Goal: Information Seeking & Learning: Find specific fact

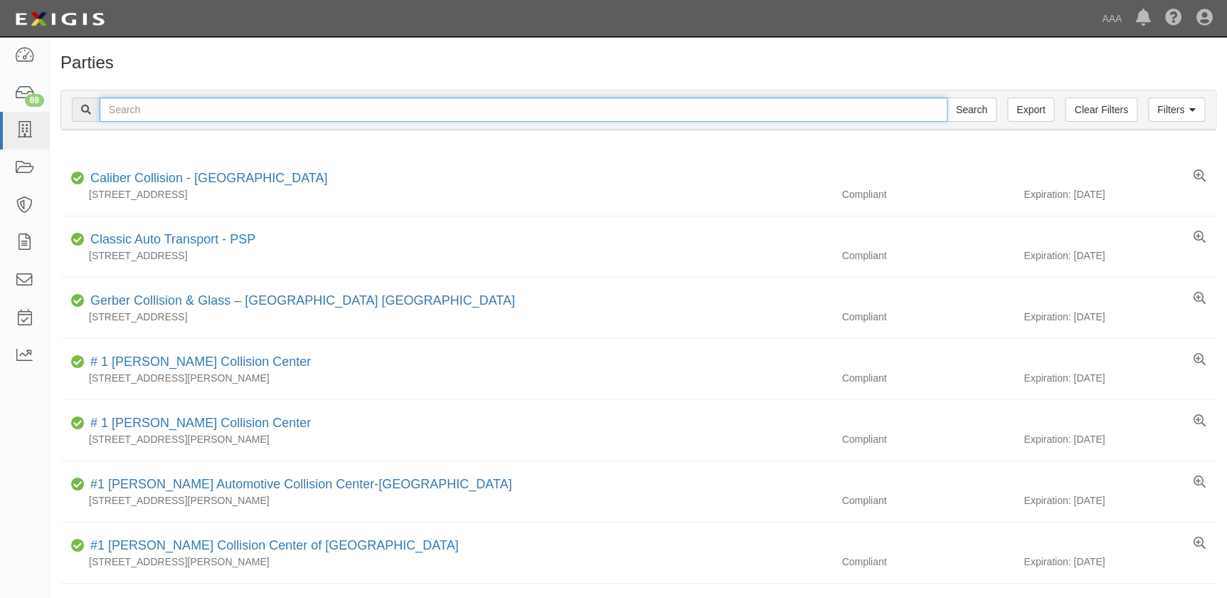
click at [343, 121] on input "text" at bounding box center [524, 109] width 848 height 24
type input "crash champions [PERSON_NAME]"
click at [947, 97] on input "Search" at bounding box center [972, 109] width 50 height 24
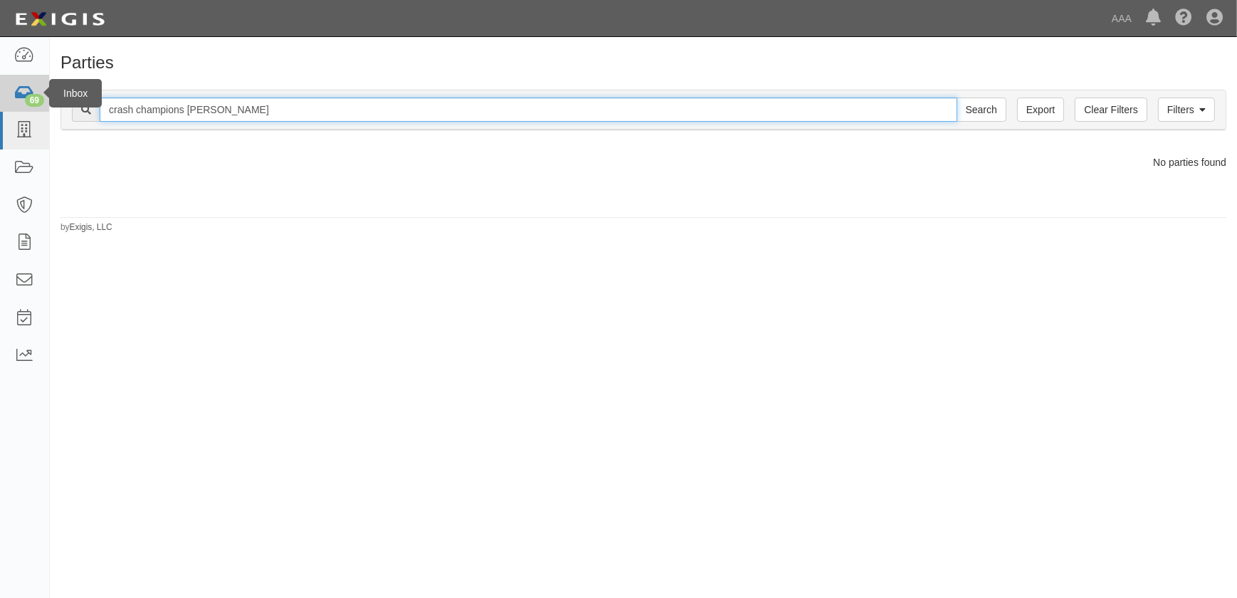
drag, startPoint x: 321, startPoint y: 110, endPoint x: 33, endPoint y: 107, distance: 288.2
click at [33, 107] on body "Toggle navigation Dashboard 69 Inbox Parties Agreements Coverages Documents Mes…" at bounding box center [618, 290] width 1237 height 581
type input "tristar"
click at [956, 97] on input "Search" at bounding box center [981, 109] width 50 height 24
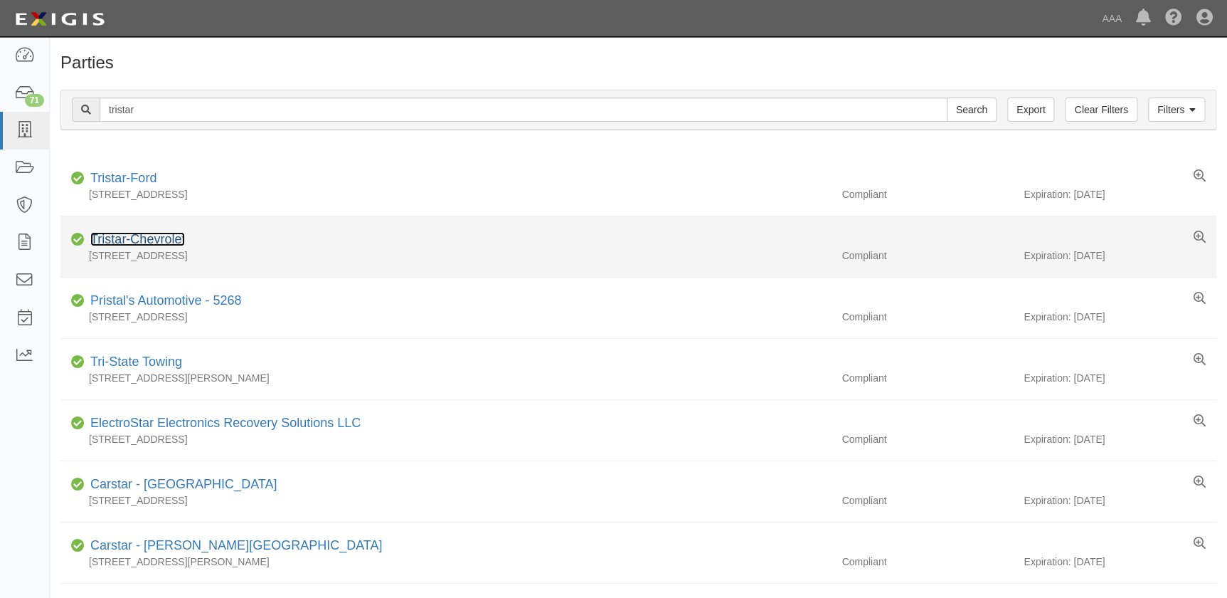
click at [144, 242] on link "Tristar-Chevrolet" at bounding box center [137, 239] width 95 height 14
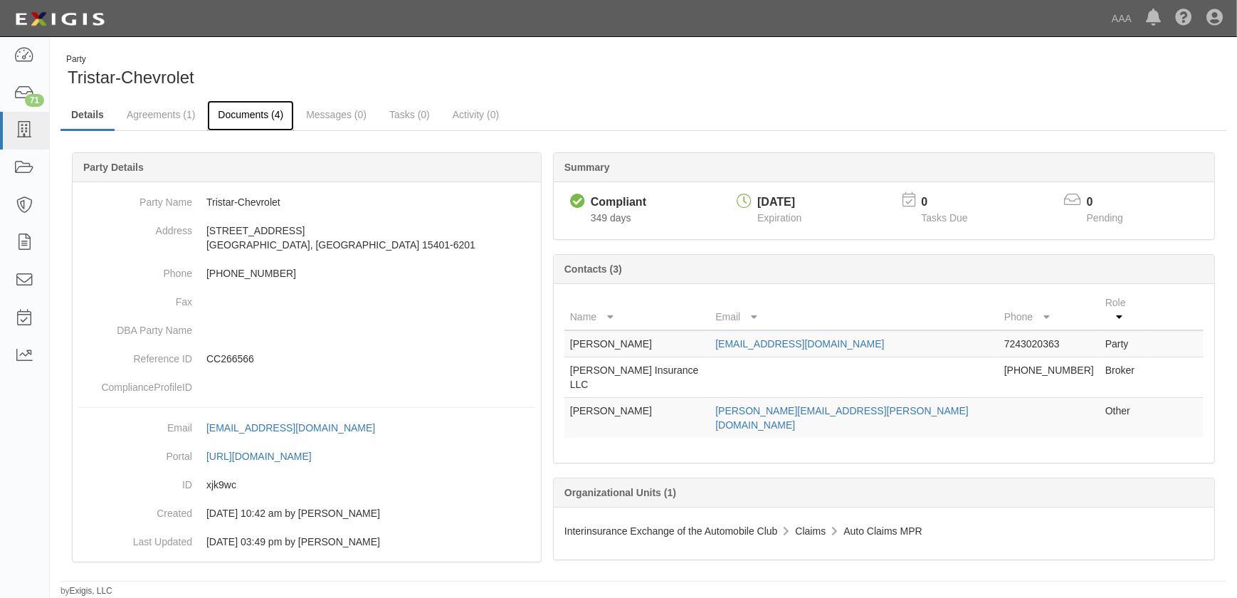
click at [238, 117] on link "Documents (4)" at bounding box center [250, 115] width 87 height 31
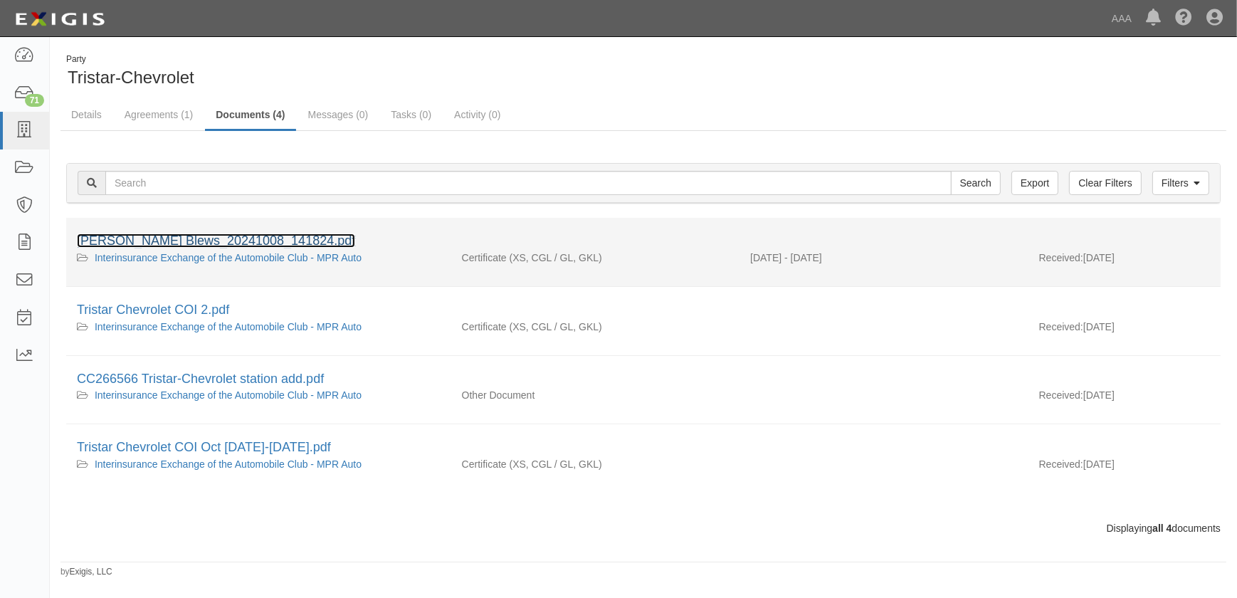
click at [267, 235] on link "Hutton Blews_20241008_141824.pdf" at bounding box center [216, 240] width 278 height 14
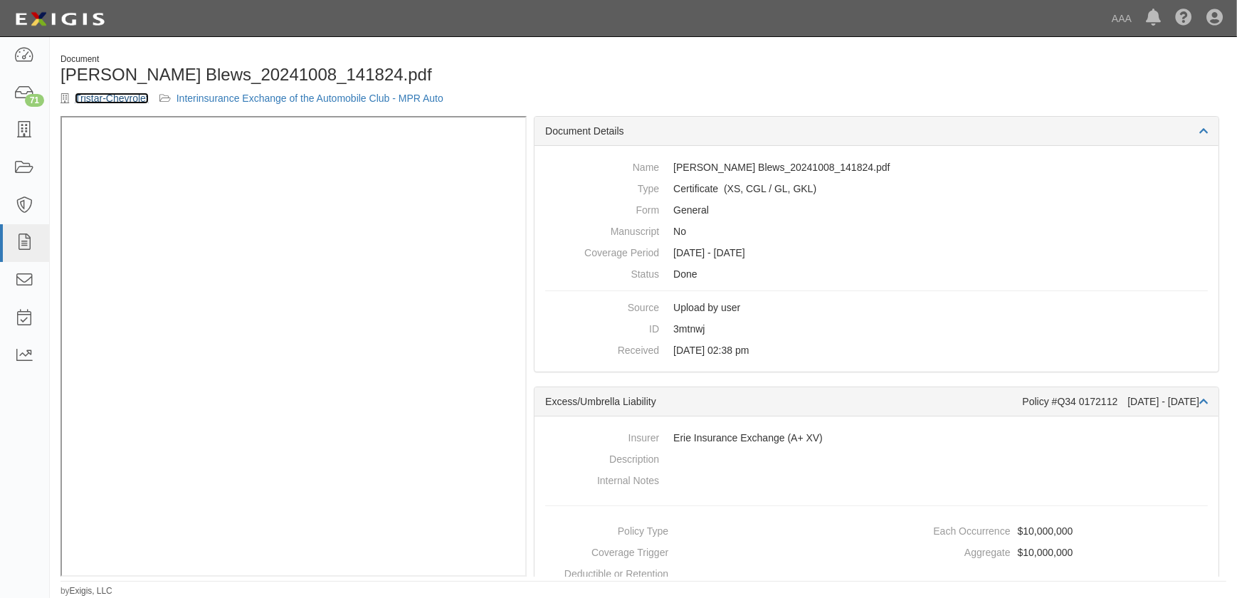
click at [128, 96] on link "Tristar-Chevrolet" at bounding box center [112, 97] width 74 height 11
